Goal: Information Seeking & Learning: Stay updated

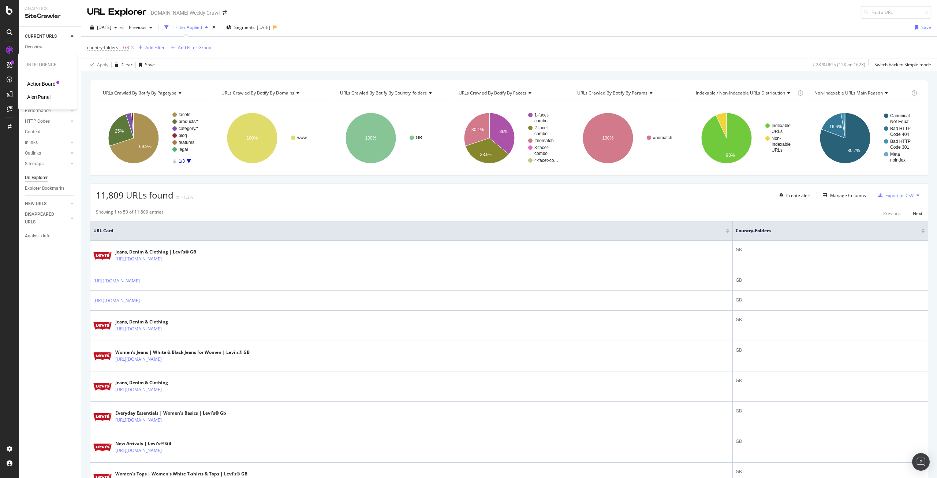
click at [40, 94] on div "AlertPanel" at bounding box center [38, 96] width 23 height 7
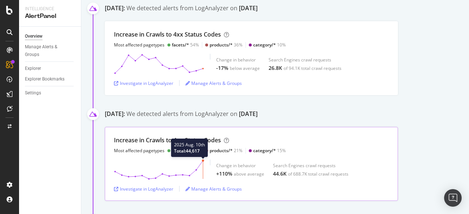
scroll to position [124, 0]
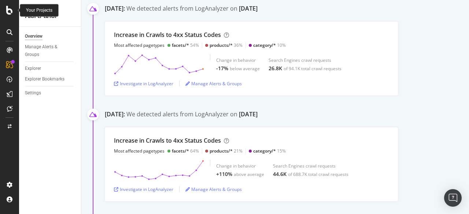
click at [10, 13] on icon at bounding box center [9, 10] width 7 height 9
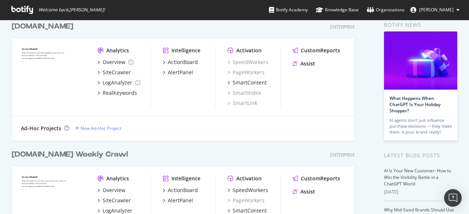
scroll to position [21, 0]
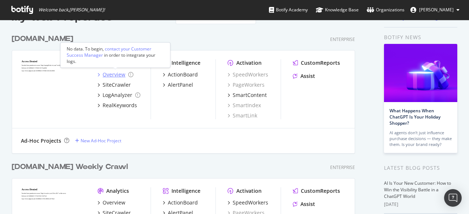
click at [108, 73] on div "Overview" at bounding box center [113, 74] width 23 height 7
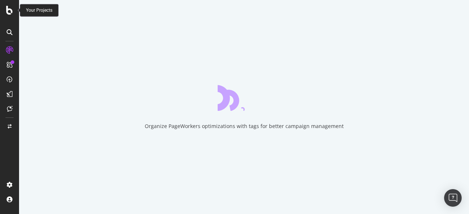
click at [10, 9] on icon at bounding box center [9, 10] width 7 height 9
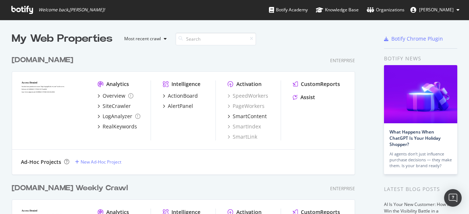
scroll to position [209, 457]
click at [173, 105] on div "AlertPanel" at bounding box center [180, 105] width 25 height 7
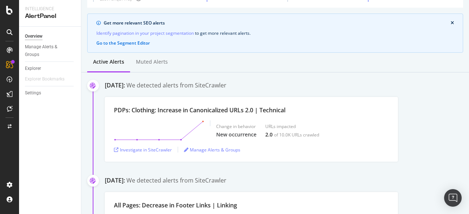
scroll to position [53, 0]
